Goal: Task Accomplishment & Management: Manage account settings

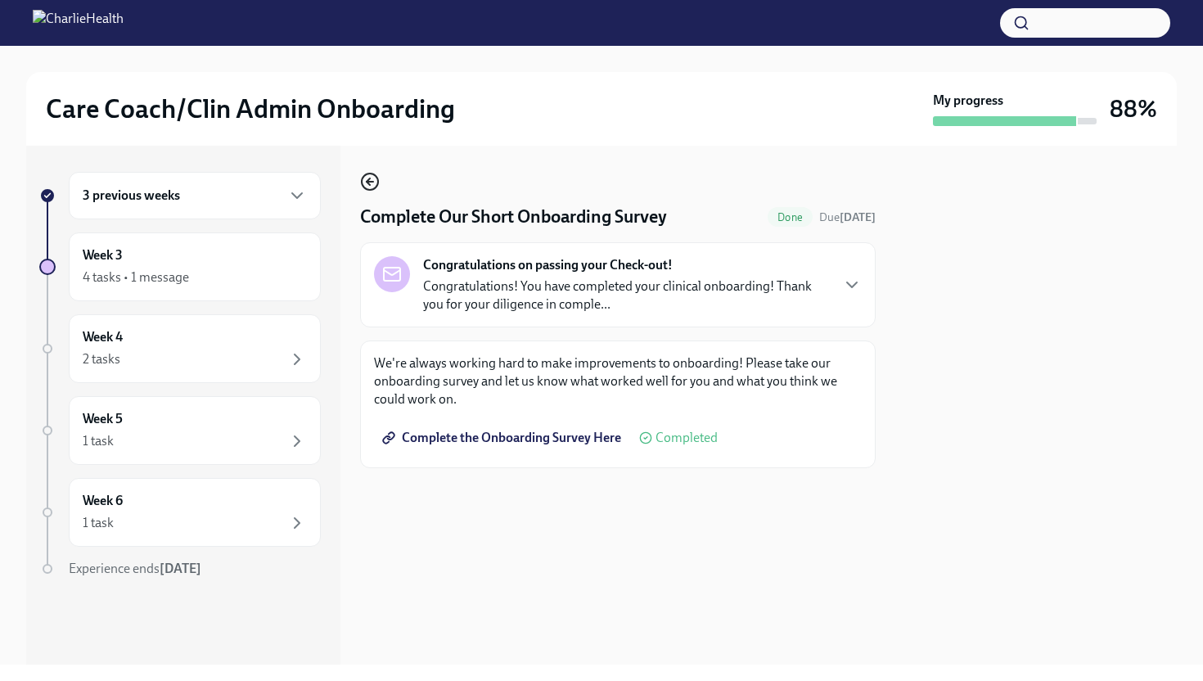
click at [370, 180] on icon "button" at bounding box center [370, 182] width 20 height 20
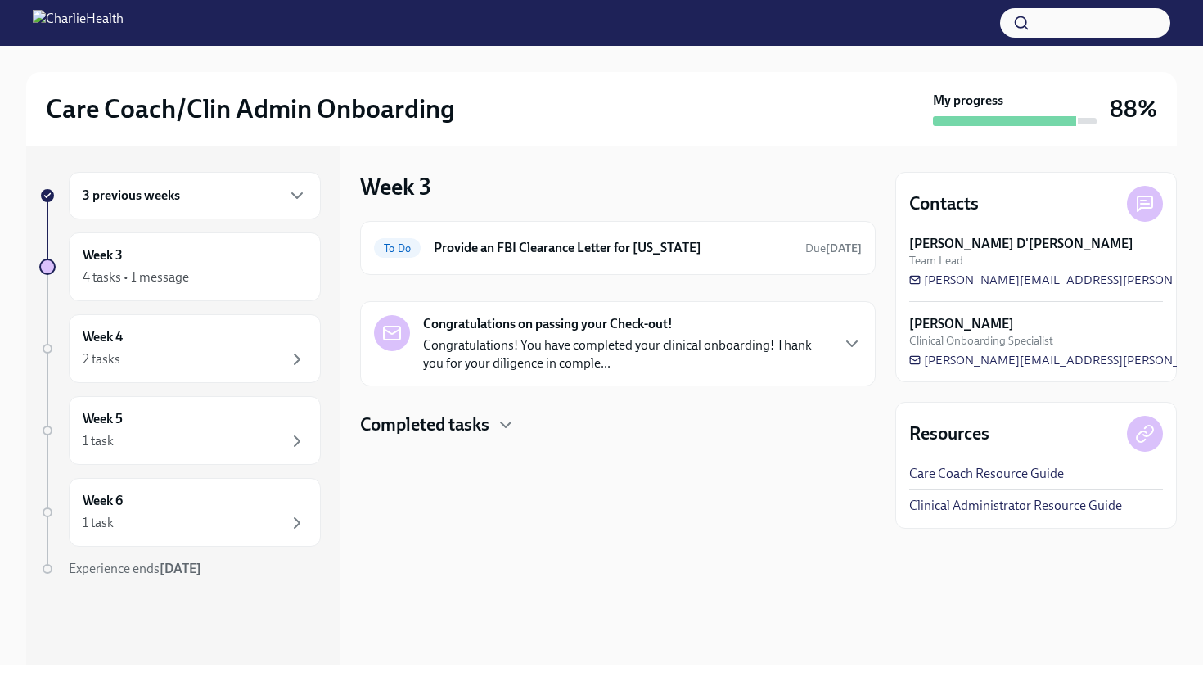
click at [581, 355] on p "Congratulations! You have completed your clinical onboarding! Thank you for you…" at bounding box center [626, 354] width 406 height 36
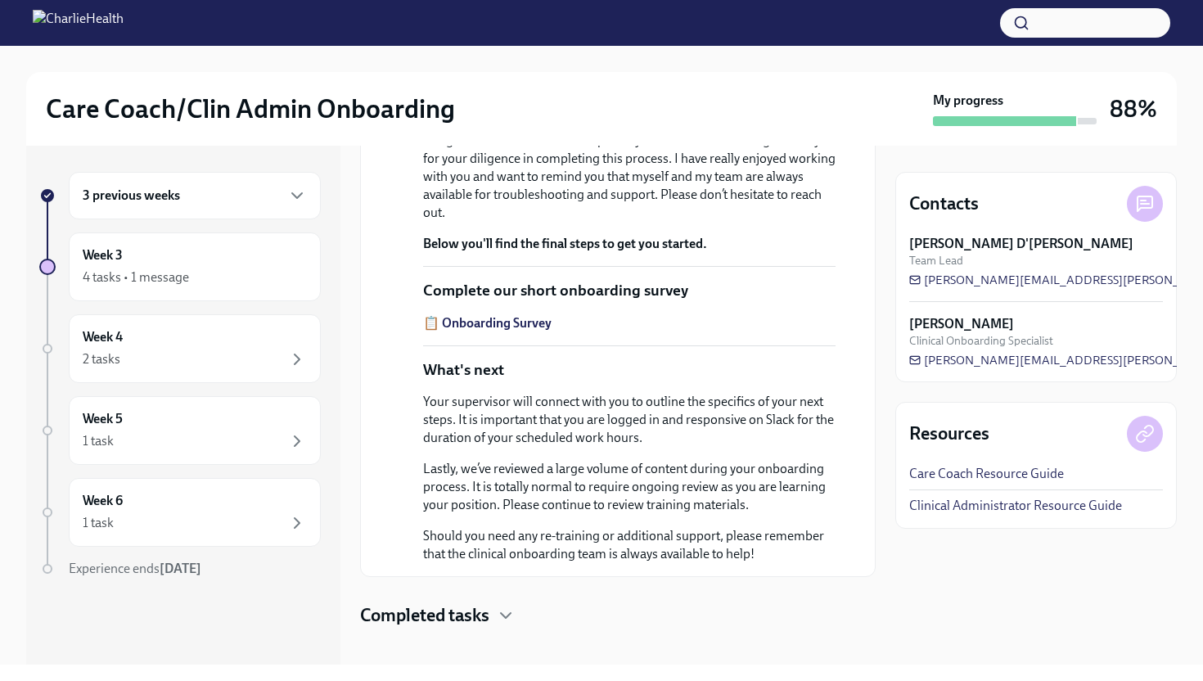
scroll to position [457, 0]
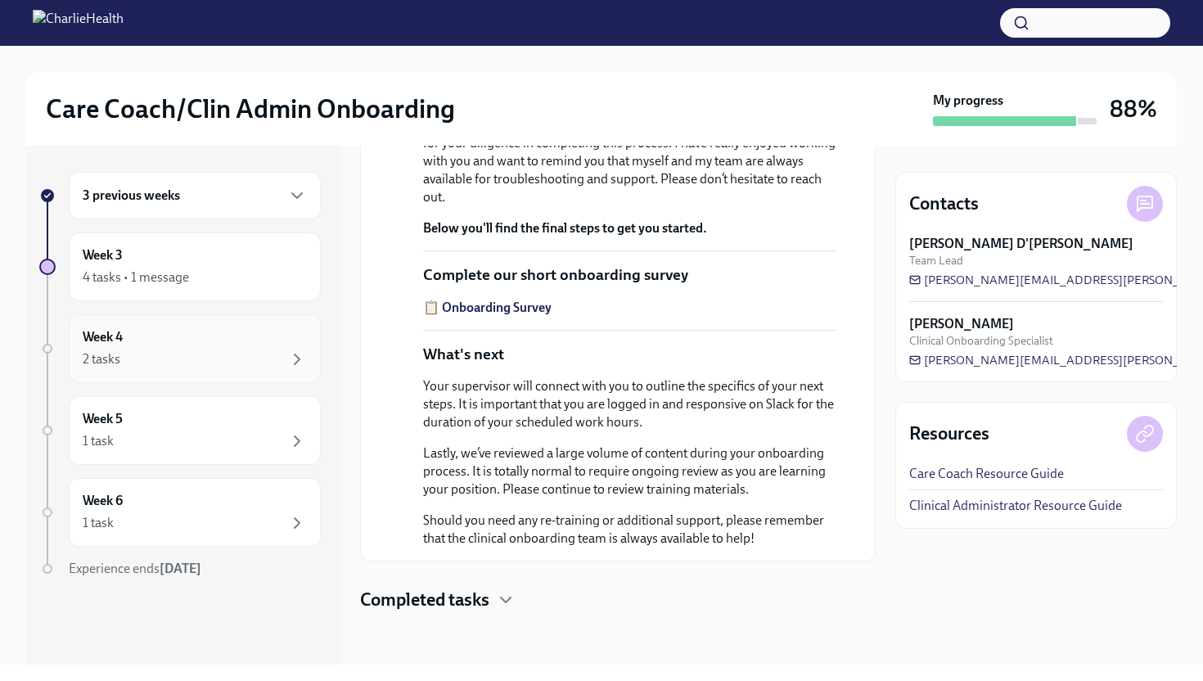
click at [188, 334] on div "Week 4 2 tasks" at bounding box center [195, 348] width 224 height 41
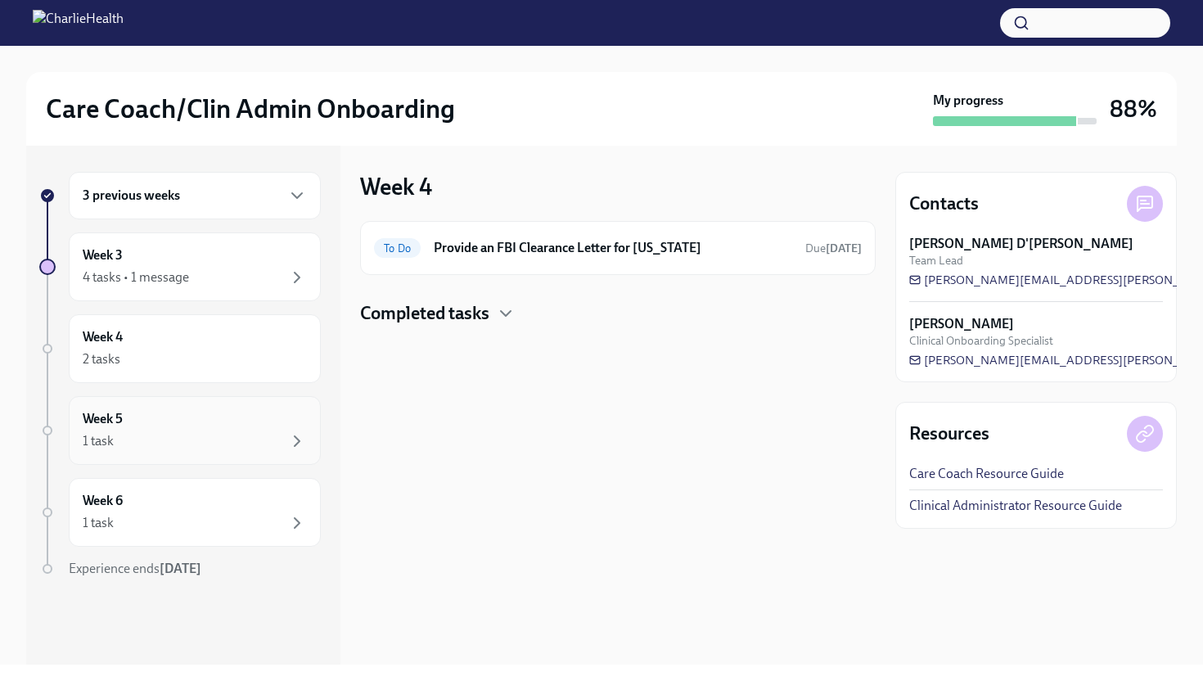
click at [238, 426] on div "Week 5 1 task" at bounding box center [195, 430] width 224 height 41
click at [259, 516] on div "1 task" at bounding box center [195, 523] width 224 height 20
click at [210, 263] on div "Week 3 4 tasks • 1 message" at bounding box center [195, 266] width 224 height 41
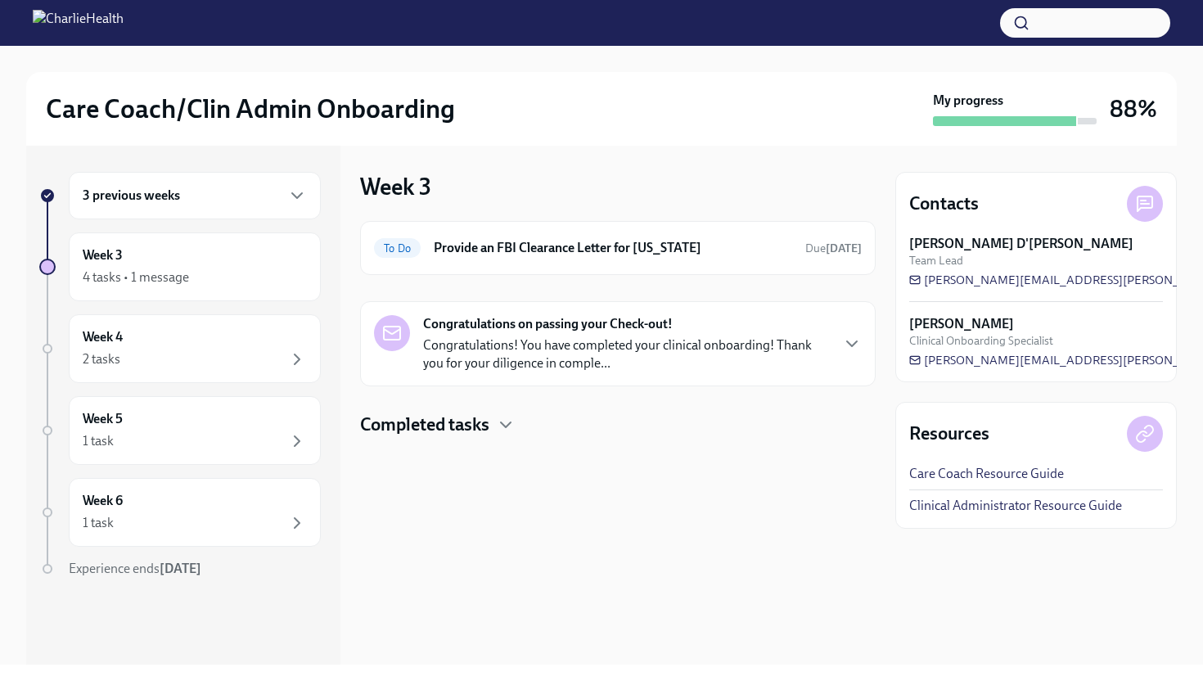
click at [434, 420] on h4 "Completed tasks" at bounding box center [424, 424] width 129 height 25
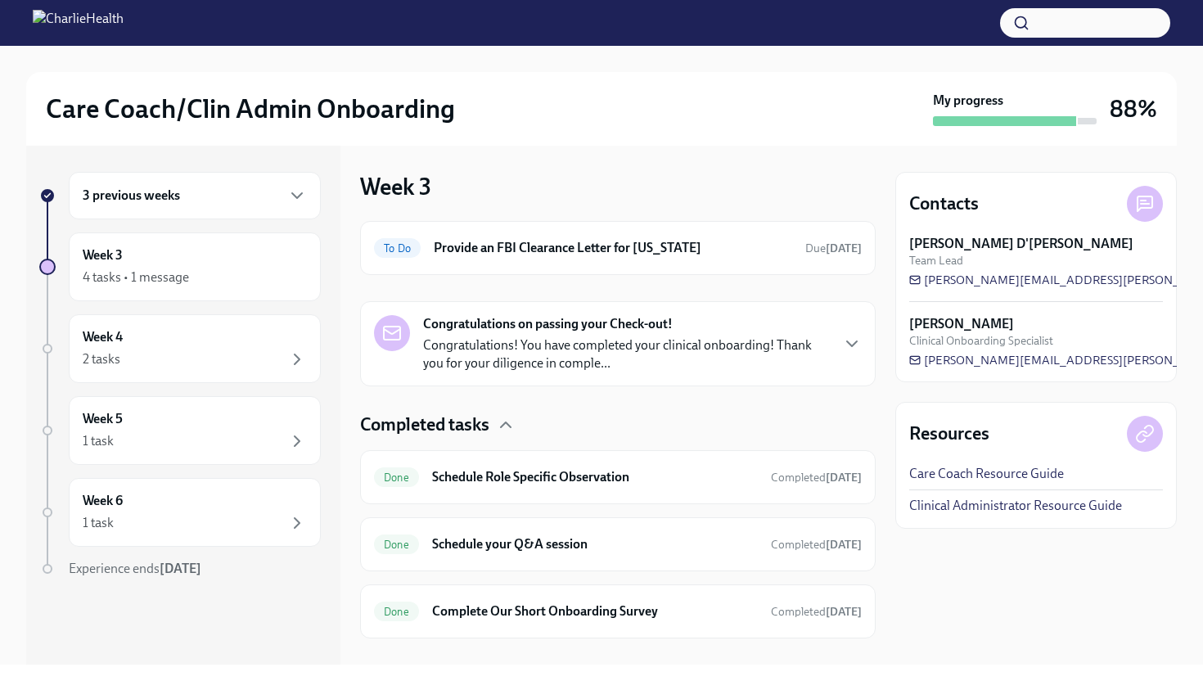
click at [434, 421] on h4 "Completed tasks" at bounding box center [424, 424] width 129 height 25
